Goal: Information Seeking & Learning: Find specific fact

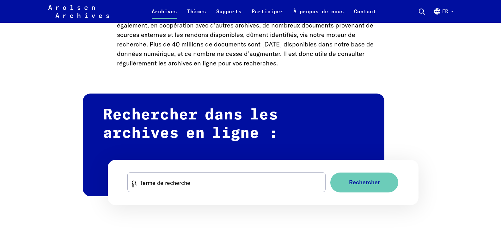
scroll to position [348, 0]
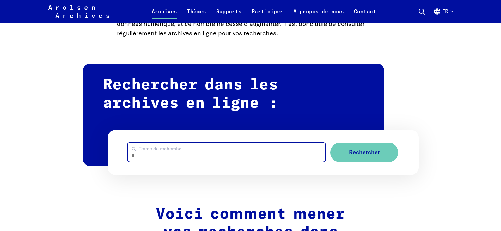
click at [169, 154] on input "Terme de recherche" at bounding box center [227, 152] width 198 height 19
type input "*********"
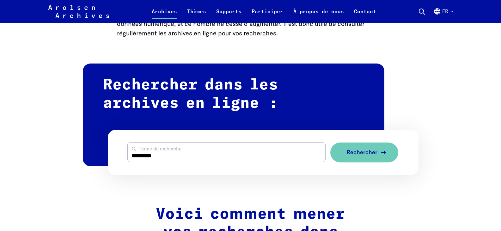
click at [359, 151] on span "Rechercher" at bounding box center [361, 152] width 31 height 7
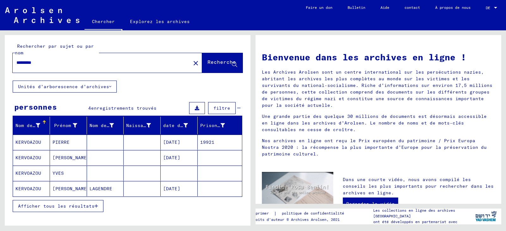
click at [29, 141] on font "KERVOAZOU" at bounding box center [28, 142] width 26 height 6
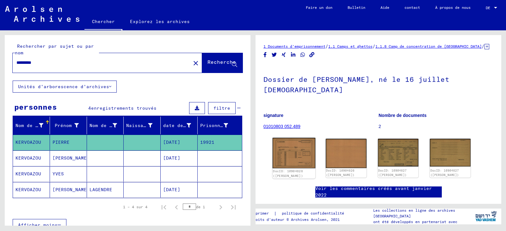
click at [292, 148] on img at bounding box center [293, 153] width 43 height 30
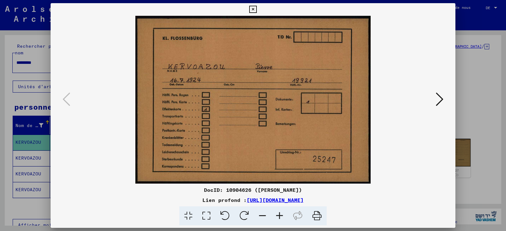
click at [440, 97] on icon at bounding box center [440, 99] width 8 height 15
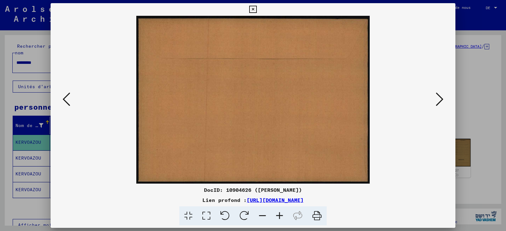
click at [440, 98] on icon at bounding box center [440, 99] width 8 height 15
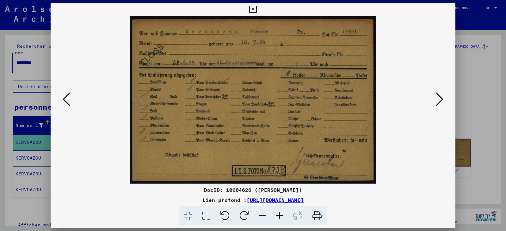
click at [440, 97] on icon at bounding box center [440, 99] width 8 height 15
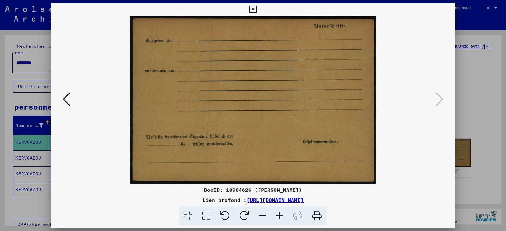
click at [254, 9] on icon at bounding box center [252, 10] width 7 height 8
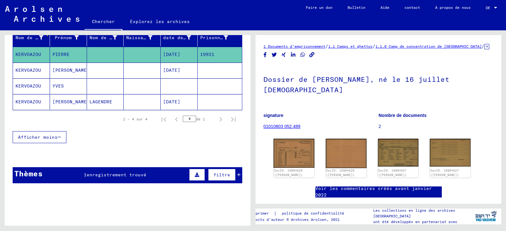
scroll to position [100, 0]
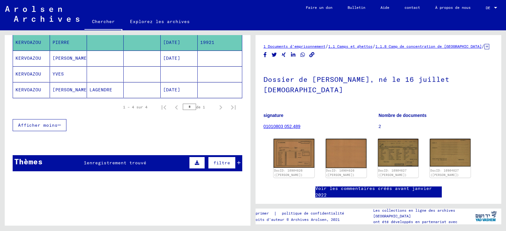
click at [237, 161] on icon at bounding box center [238, 163] width 3 height 4
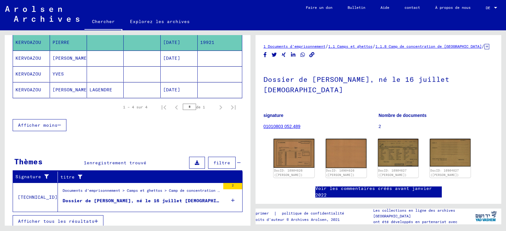
click at [160, 200] on font "Dossier de [PERSON_NAME], né le 16 juillet [DEMOGRAPHIC_DATA]" at bounding box center [150, 201] width 174 height 6
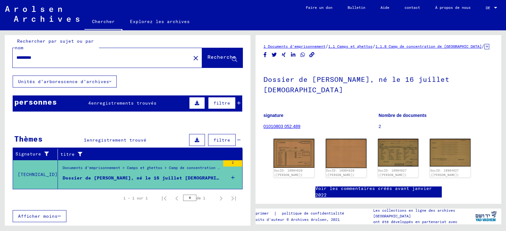
click at [274, 124] on font "01010803 052.489" at bounding box center [281, 126] width 37 height 5
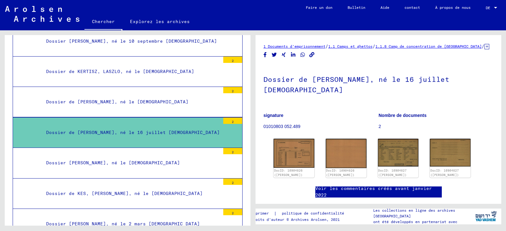
click at [104, 21] on font "Chercher" at bounding box center [103, 22] width 23 height 6
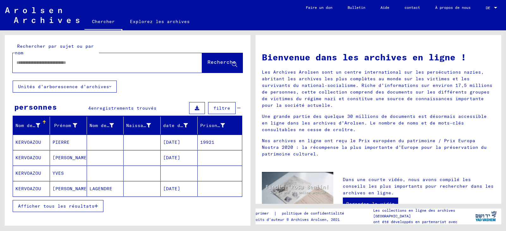
click at [86, 64] on input "text" at bounding box center [99, 62] width 167 height 7
type input "**********"
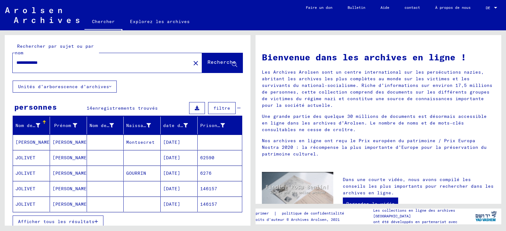
click at [30, 156] on font "JOLIVET" at bounding box center [25, 158] width 20 height 6
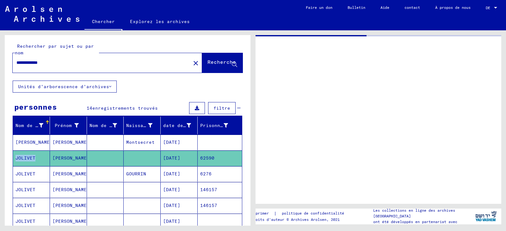
click at [31, 156] on font "JOLIVET" at bounding box center [25, 158] width 20 height 6
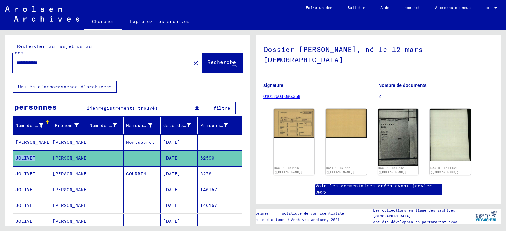
scroll to position [32, 0]
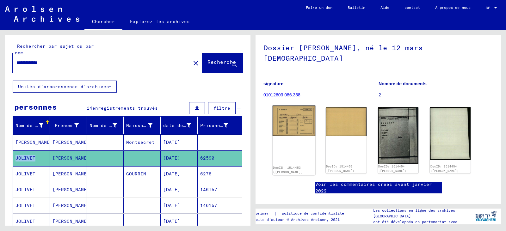
click at [287, 123] on img at bounding box center [293, 121] width 43 height 31
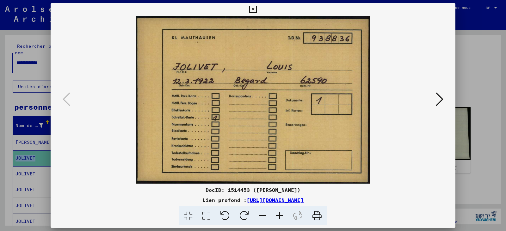
click at [440, 98] on icon at bounding box center [440, 99] width 8 height 15
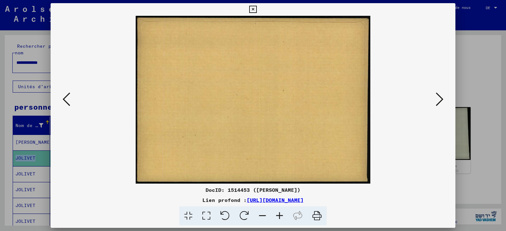
click at [441, 98] on icon at bounding box center [440, 99] width 8 height 15
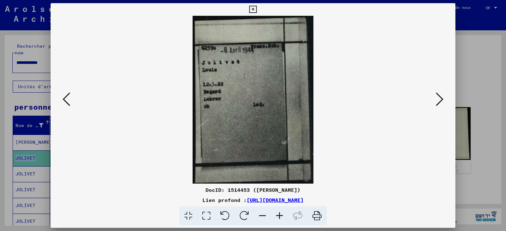
click at [440, 97] on icon at bounding box center [440, 99] width 8 height 15
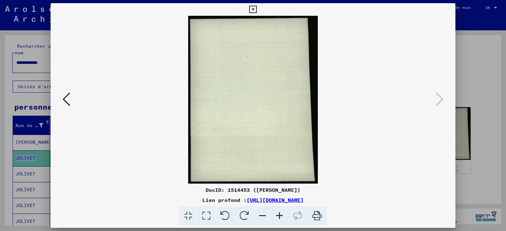
click at [251, 9] on icon at bounding box center [252, 10] width 7 height 8
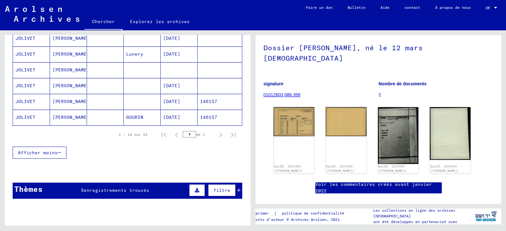
scroll to position [253, 0]
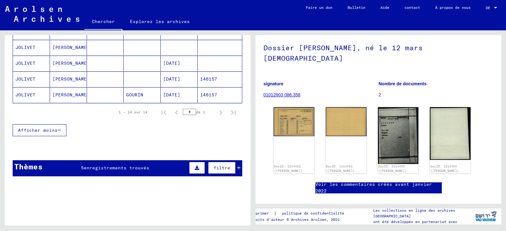
click at [237, 166] on icon at bounding box center [238, 168] width 3 height 4
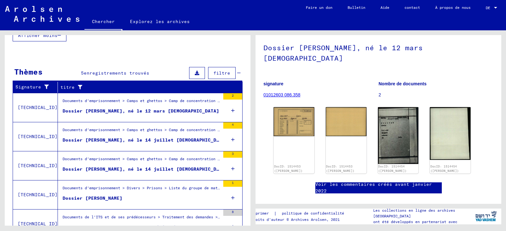
scroll to position [379, 0]
